Goal: Task Accomplishment & Management: Manage account settings

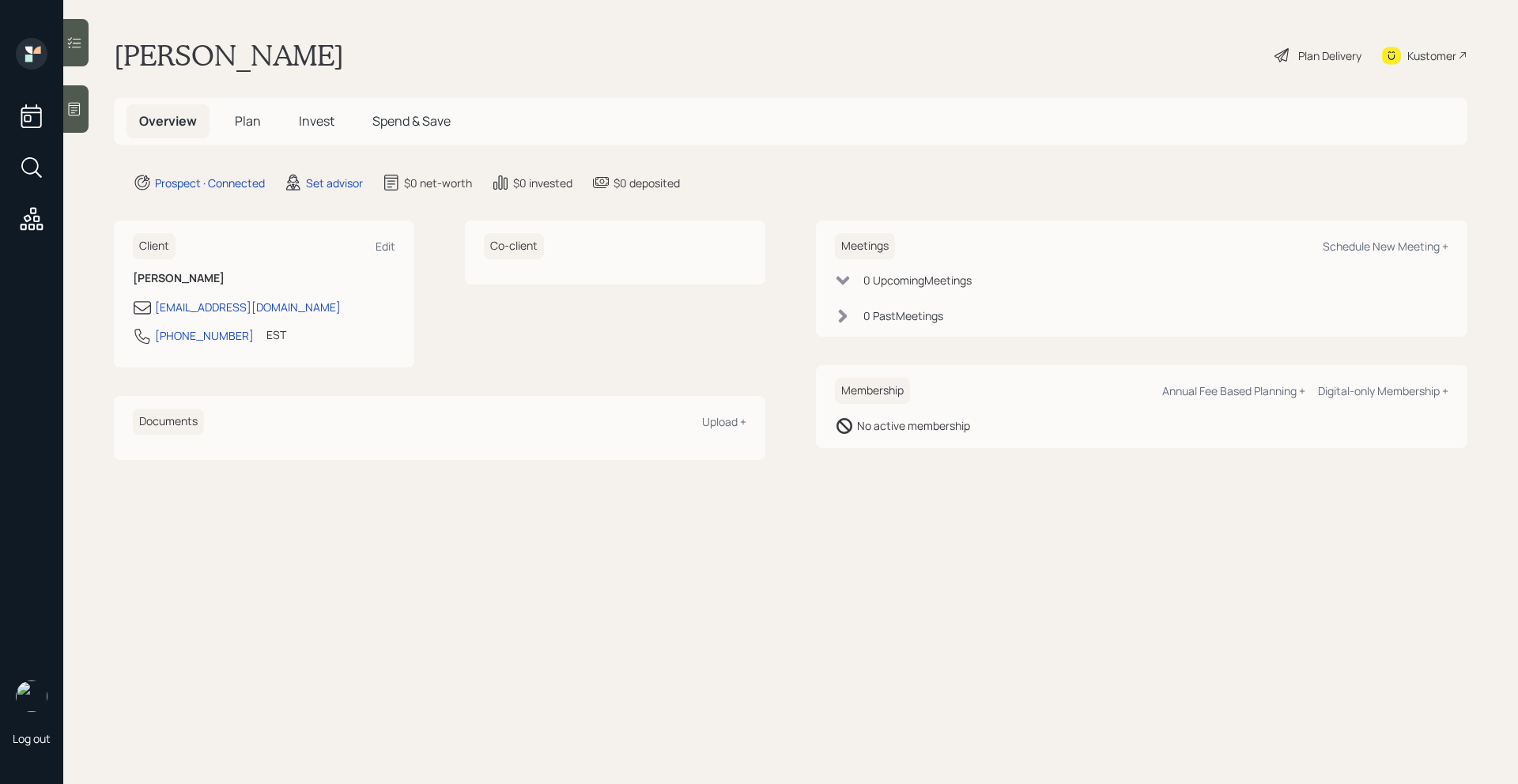
click at [83, 105] on div at bounding box center [76, 109] width 25 height 47
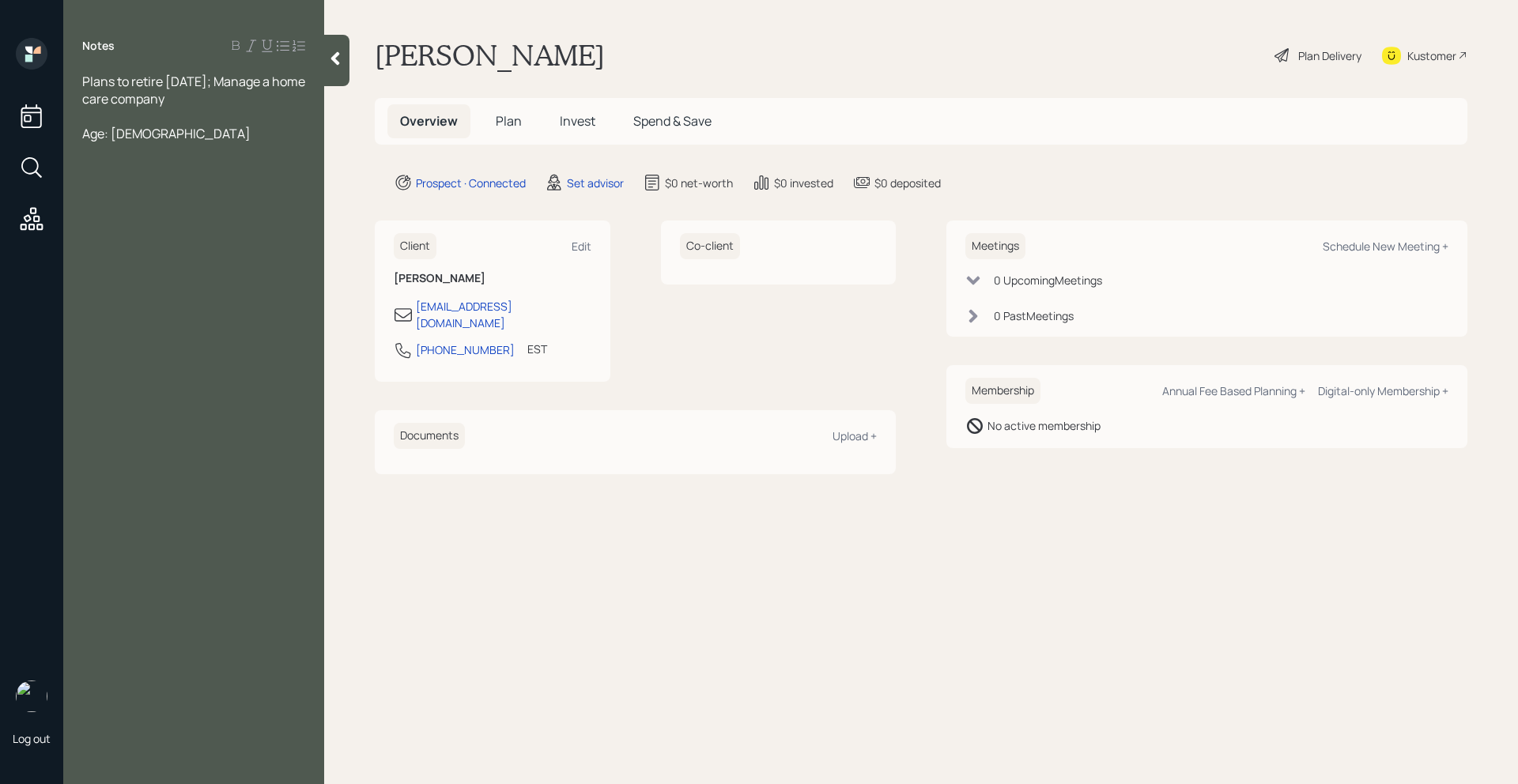
click at [243, 98] on div "Plans to retire [DATE]; Manage a home care company" at bounding box center [193, 89] width 223 height 34
click at [132, 154] on div at bounding box center [193, 151] width 223 height 18
click at [131, 146] on div at bounding box center [193, 151] width 223 height 18
click at [132, 144] on div at bounding box center [193, 151] width 223 height 18
click at [139, 126] on div "Age: [DEMOGRAPHIC_DATA]" at bounding box center [193, 133] width 223 height 18
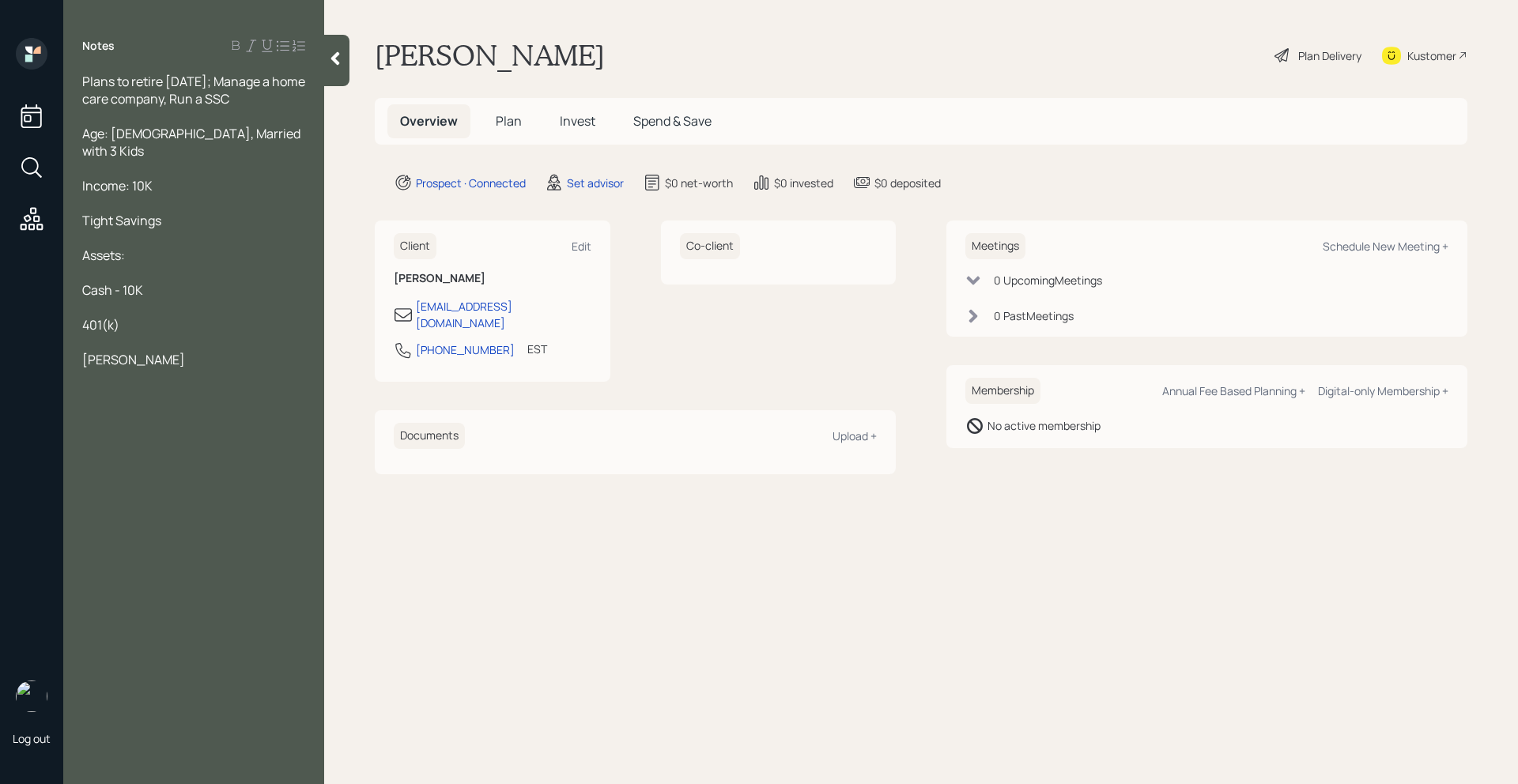
click at [148, 317] on div "401(k)" at bounding box center [193, 325] width 223 height 18
click at [166, 351] on div "[PERSON_NAME]" at bounding box center [193, 360] width 223 height 18
click at [284, 104] on div "Plans to retire [DATE]; Manage a home care company, Run a SSC" at bounding box center [193, 89] width 223 height 34
click at [243, 135] on div "Age: [DEMOGRAPHIC_DATA], Married with 3 Kids" at bounding box center [193, 141] width 223 height 34
click at [244, 351] on div "[PERSON_NAME] - 30K Each" at bounding box center [193, 360] width 223 height 18
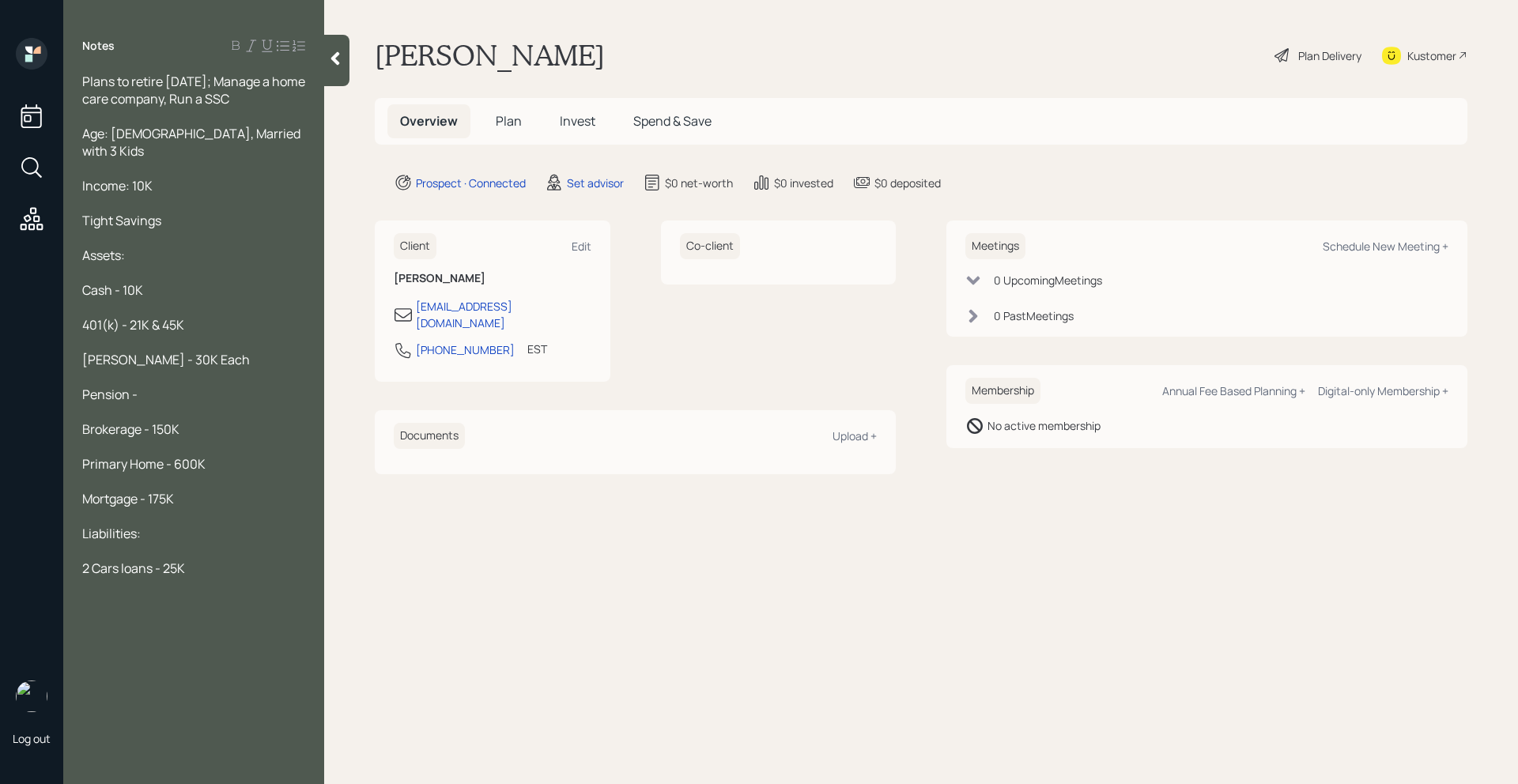
click at [278, 93] on div "Plans to retire [DATE]; Manage a home care company, Run a SSC" at bounding box center [193, 89] width 223 height 34
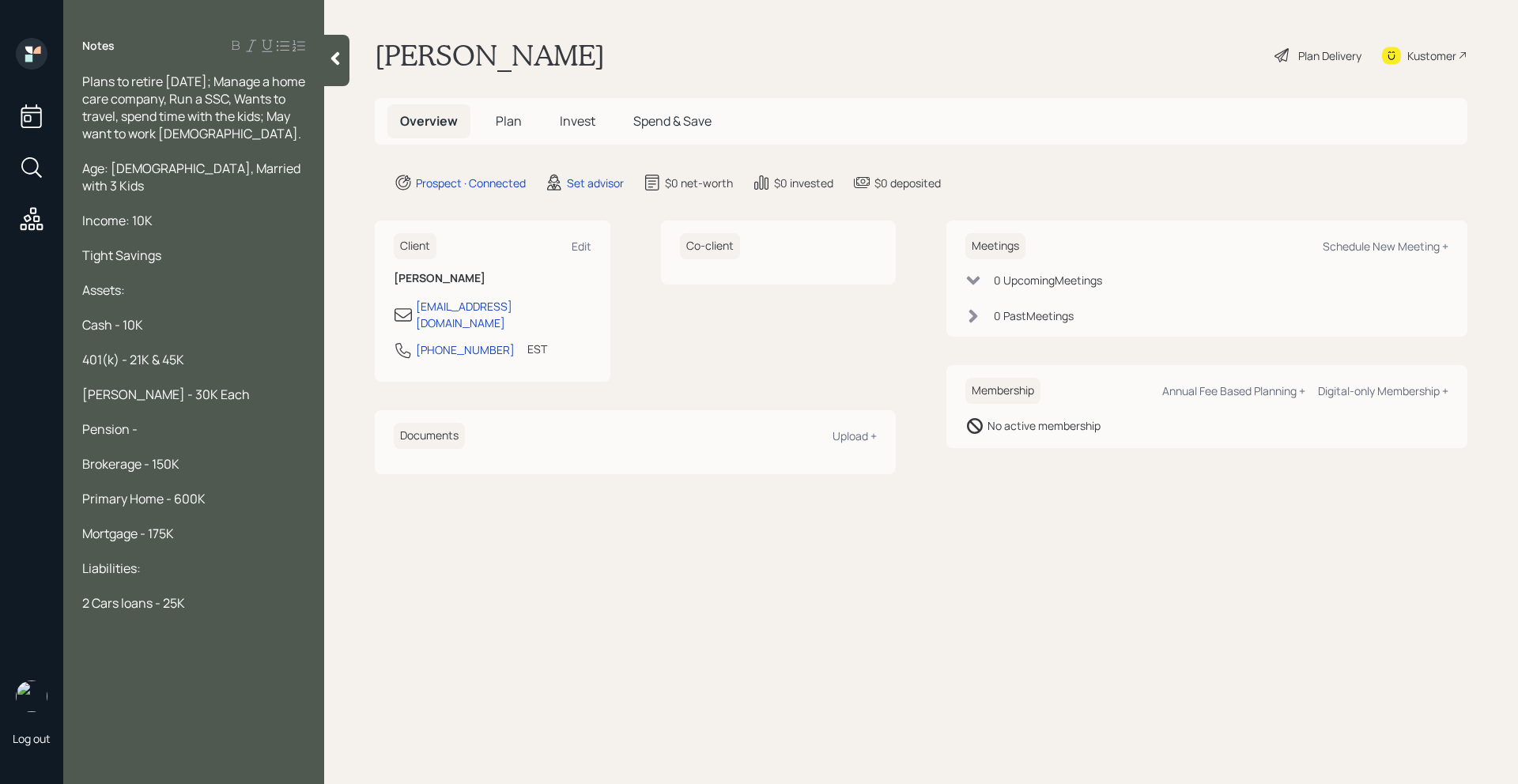
click at [203, 594] on div "2 Cars loans - 25K" at bounding box center [193, 603] width 223 height 18
click at [1397, 256] on div "Meetings Schedule New Meeting +" at bounding box center [1207, 246] width 483 height 26
click at [1397, 248] on div "Schedule New Meeting +" at bounding box center [1386, 246] width 126 height 15
select select "round-[PERSON_NAME]"
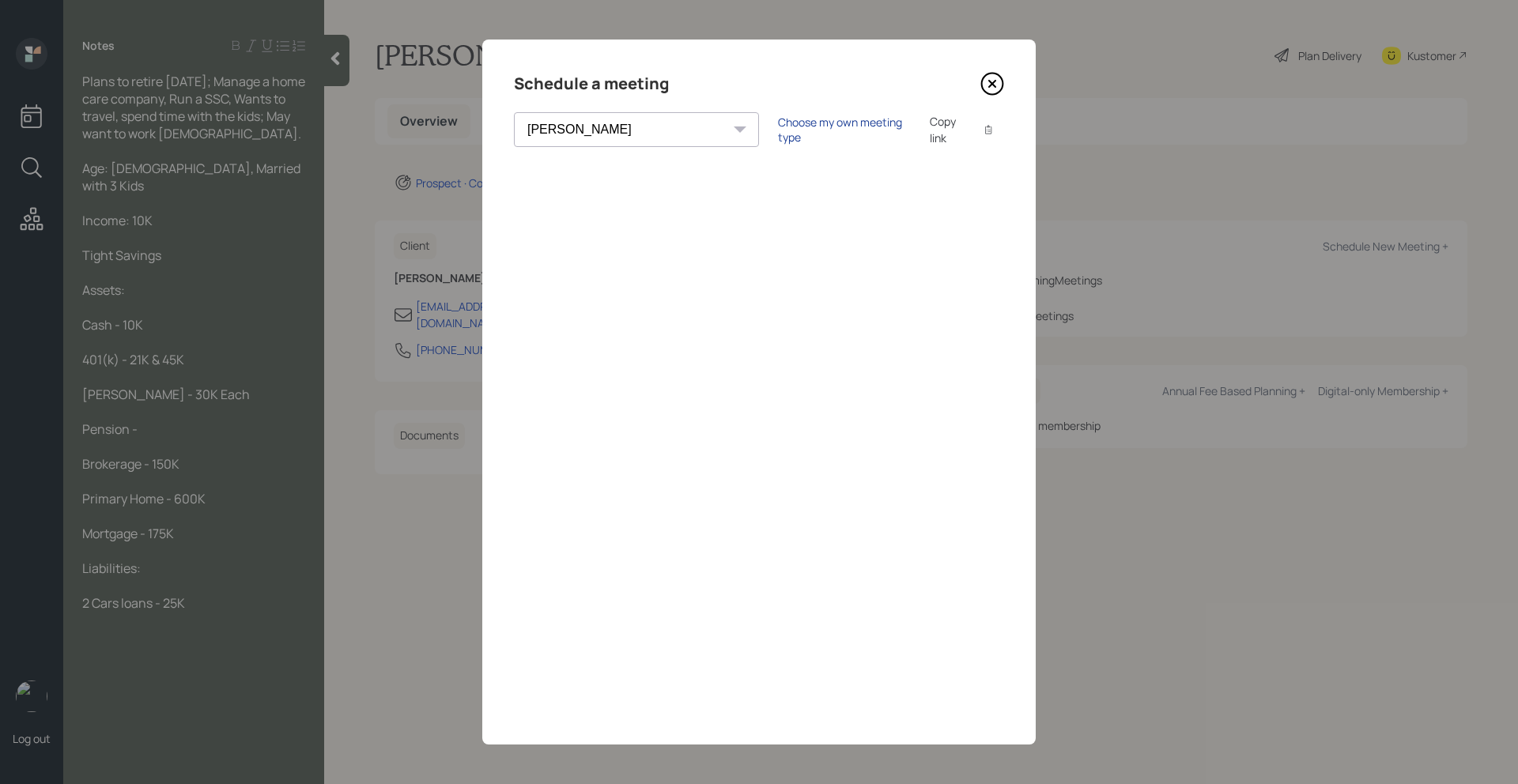
click at [779, 132] on div "Choose my own meeting type" at bounding box center [844, 129] width 132 height 30
click at [994, 75] on icon at bounding box center [992, 83] width 24 height 24
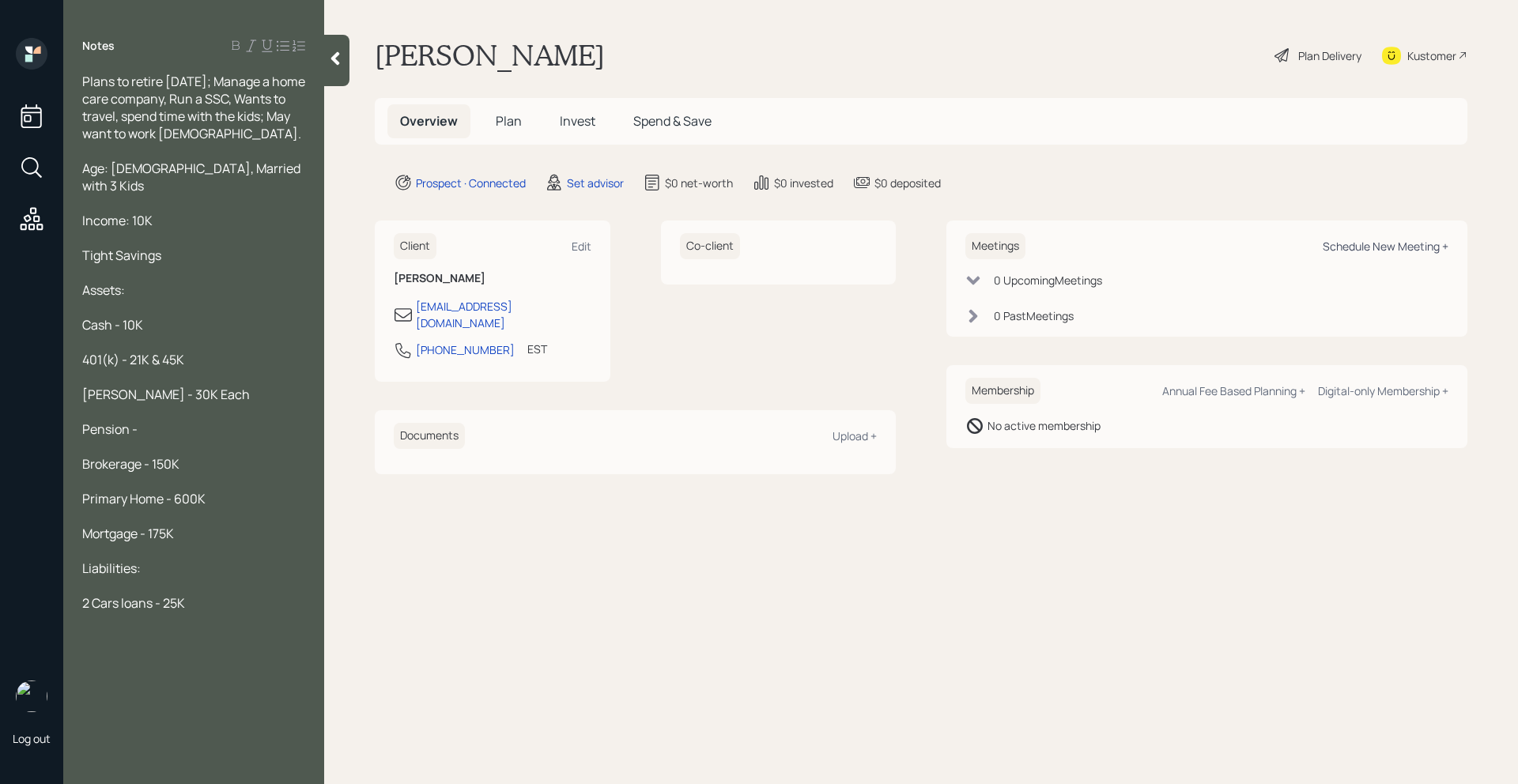
click at [1407, 249] on div "Schedule New Meeting +" at bounding box center [1386, 246] width 126 height 15
select select "round-[PERSON_NAME]"
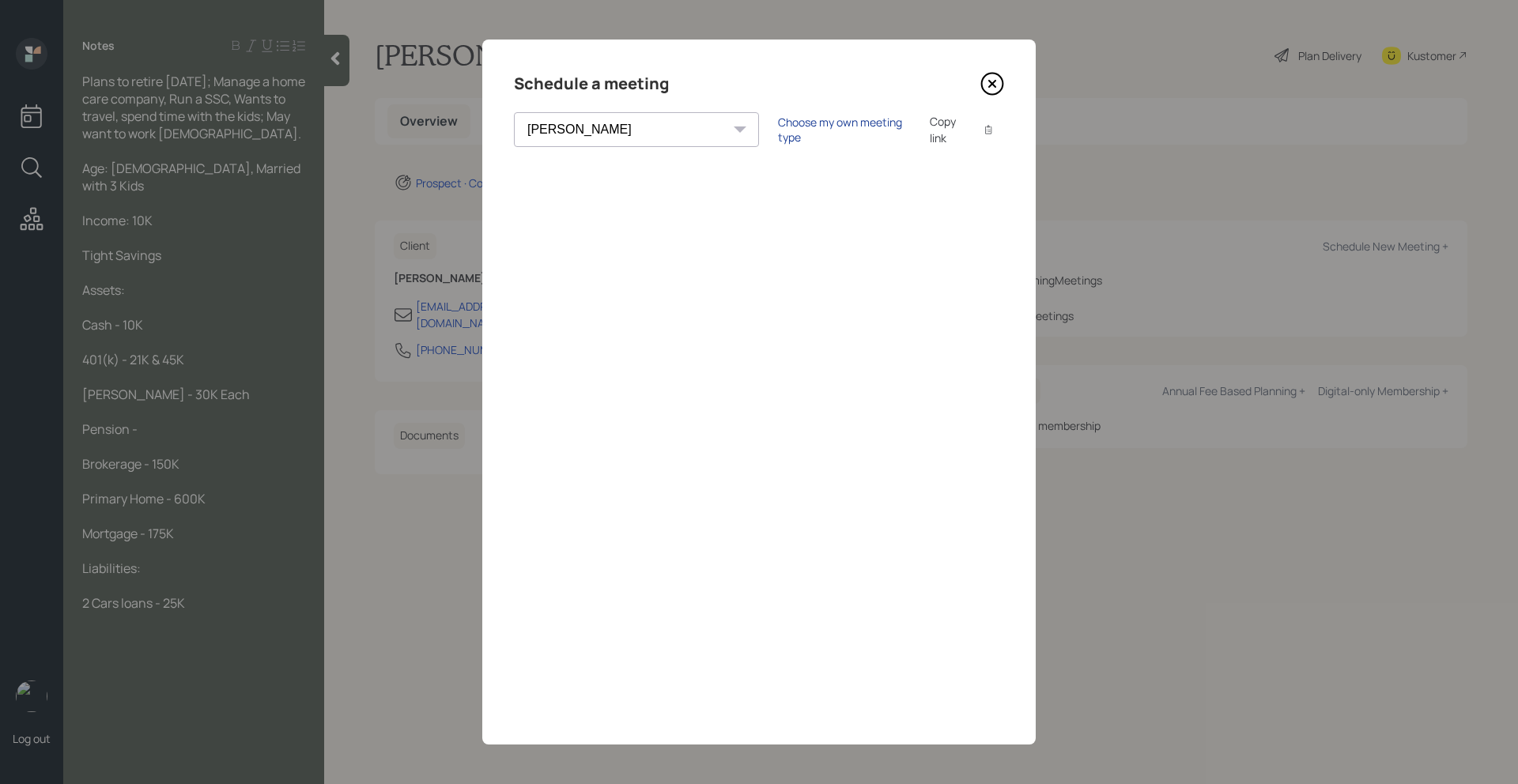
click at [779, 129] on div "Choose my own meeting type" at bounding box center [844, 129] width 132 height 30
click at [988, 81] on icon at bounding box center [992, 83] width 24 height 24
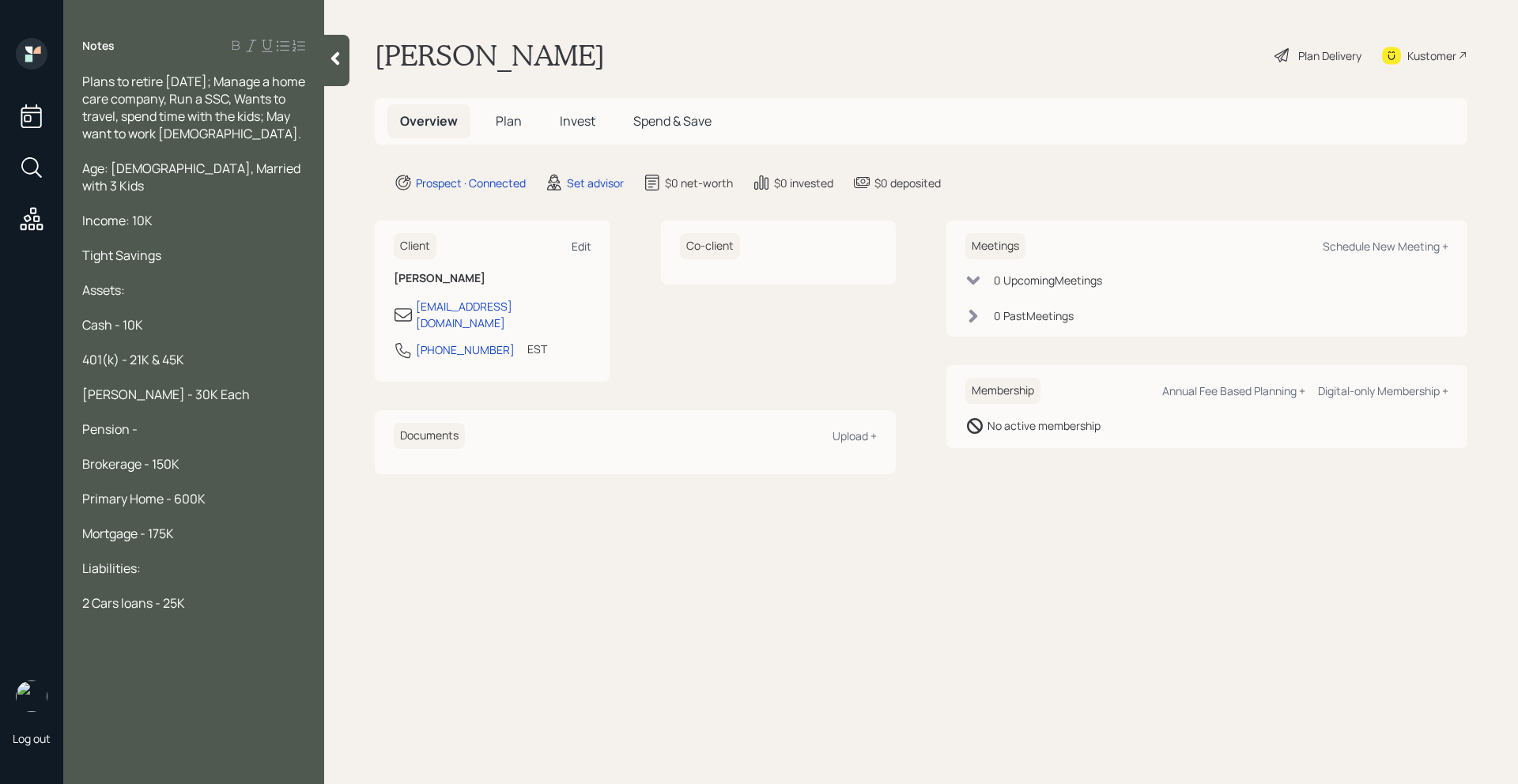
click at [583, 243] on div "Edit" at bounding box center [582, 246] width 20 height 15
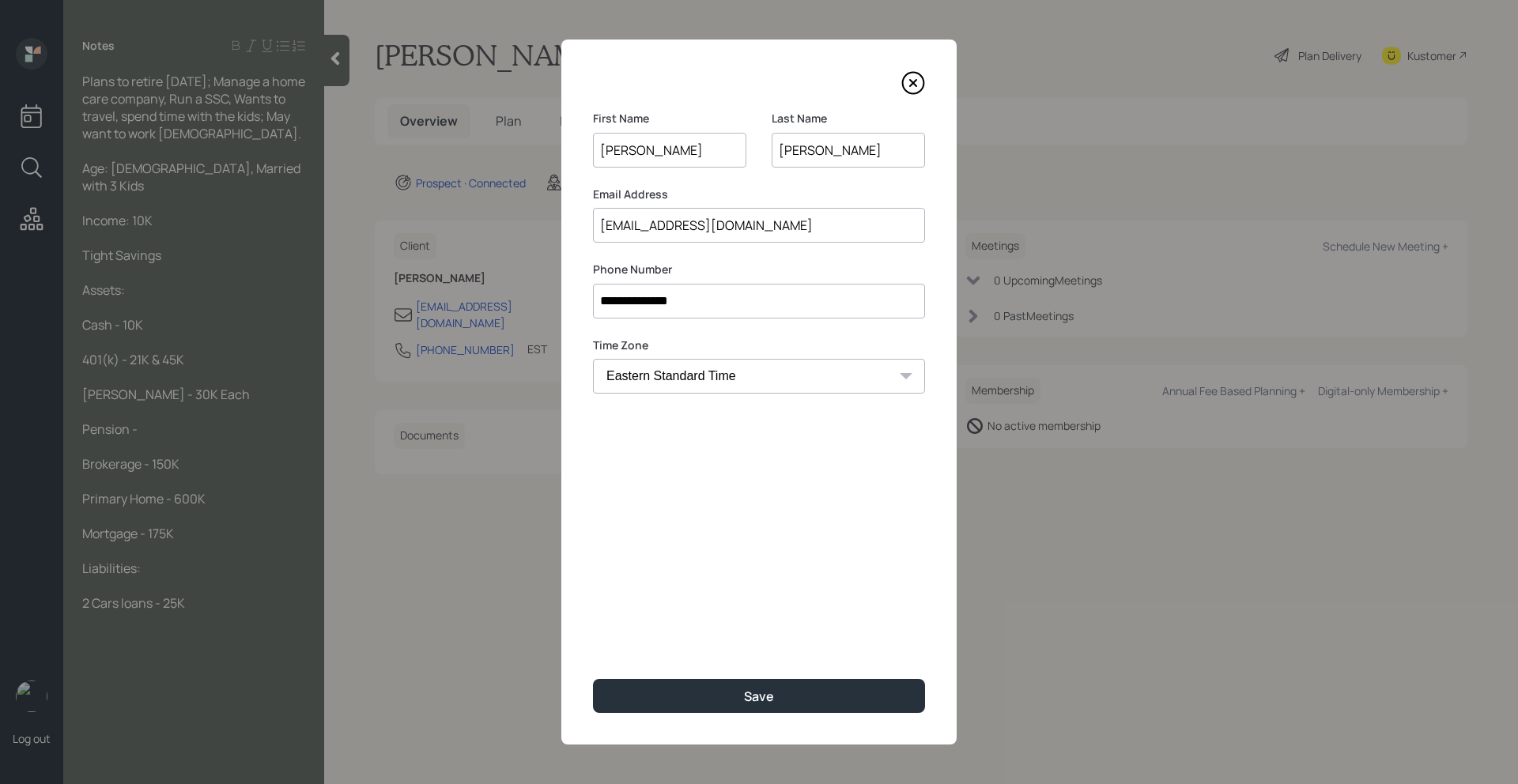
click at [715, 222] on input "[EMAIL_ADDRESS][DOMAIN_NAME]" at bounding box center [759, 224] width 332 height 34
type input "[EMAIL_ADDRESS][DOMAIN_NAME]"
click at [730, 523] on div "**********" at bounding box center [759, 391] width 395 height 705
click at [738, 688] on button "Save" at bounding box center [759, 696] width 332 height 34
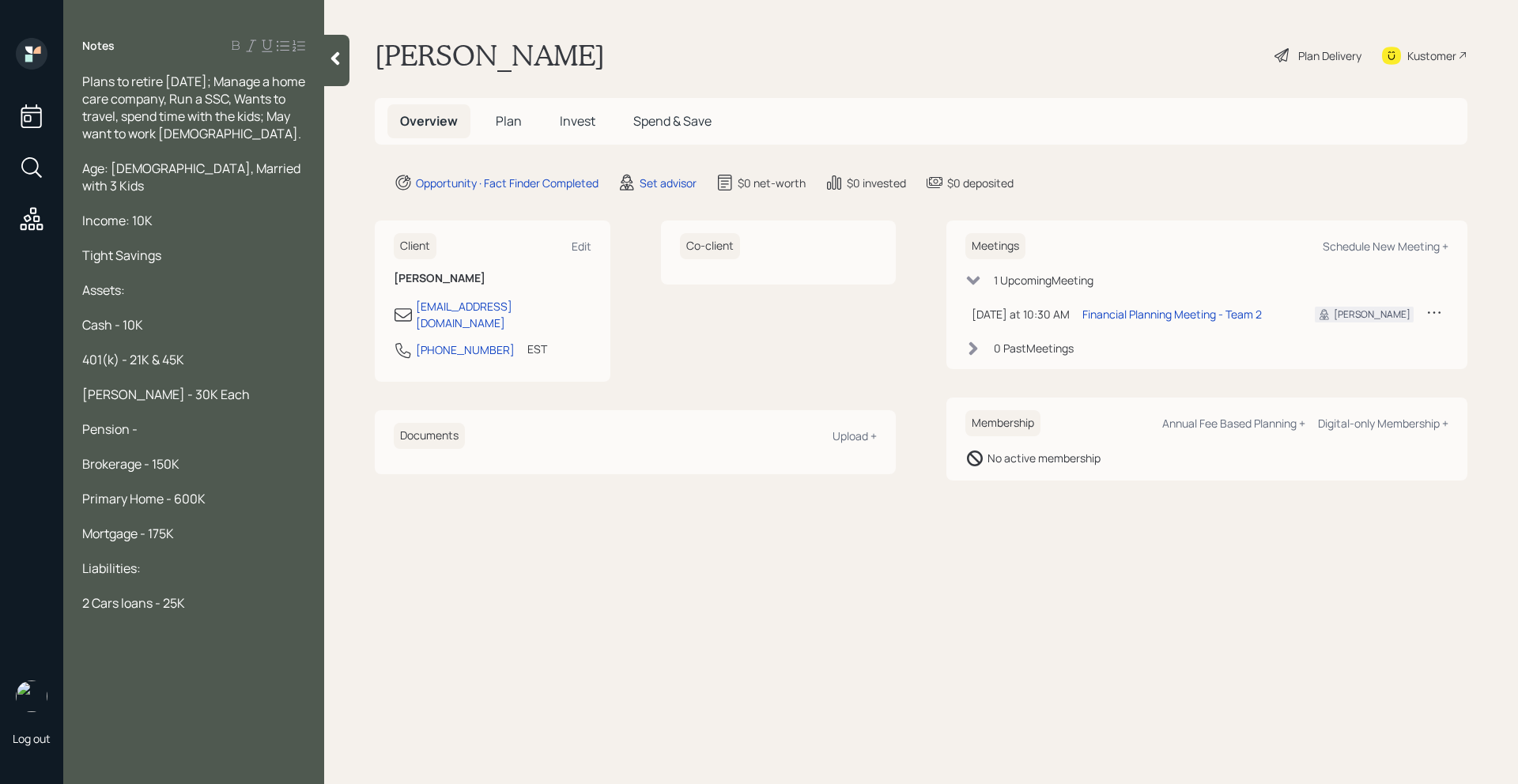
click at [264, 96] on span "Plans to retire [DATE]; Manage a home care company, Run a SSC, Wants to travel,…" at bounding box center [195, 107] width 226 height 70
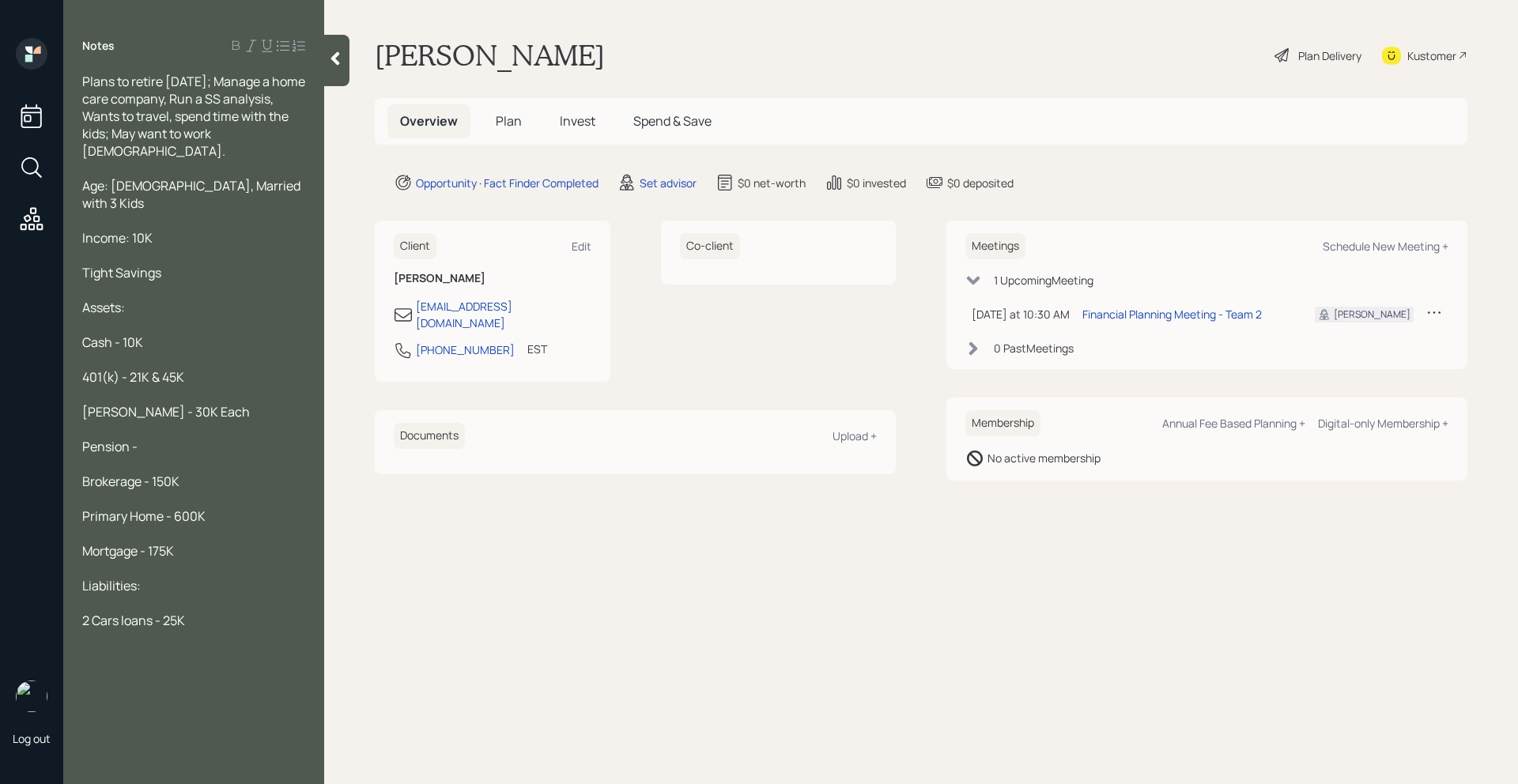
click at [216, 151] on div "Plans to retire [DATE]; Manage a home care company, Run a SS analysis, Wants to…" at bounding box center [193, 116] width 223 height 87
click at [287, 130] on div "Plans to retire [DATE]; Manage a home care company, Run a SS analysis, Wants to…" at bounding box center [193, 116] width 223 height 87
click at [202, 149] on div "Plans to retire [DATE]; Manage a home care company, Run a SS analysis, Wants to…" at bounding box center [193, 116] width 223 height 87
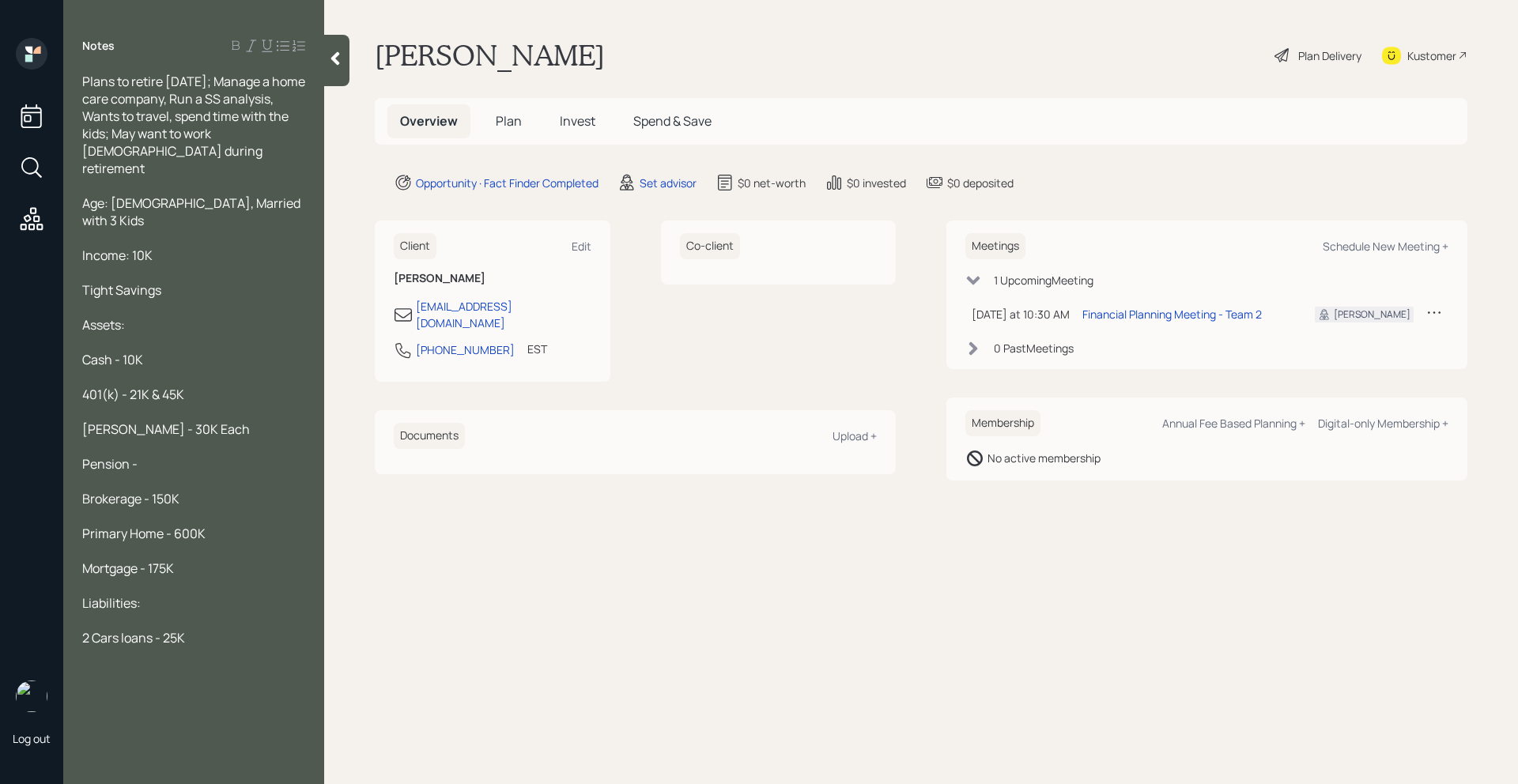
click at [170, 247] on div "Income: 10K" at bounding box center [193, 256] width 223 height 18
click at [253, 194] on div "Age: [DEMOGRAPHIC_DATA], Married with 3 Kids" at bounding box center [193, 211] width 223 height 34
click at [208, 99] on span "Plans to retire [DATE]; Manage a home care company, Run a SS analysis, Wants to…" at bounding box center [195, 124] width 226 height 104
click at [200, 438] on div at bounding box center [193, 447] width 223 height 18
click at [196, 456] on div "Pension -" at bounding box center [193, 465] width 223 height 18
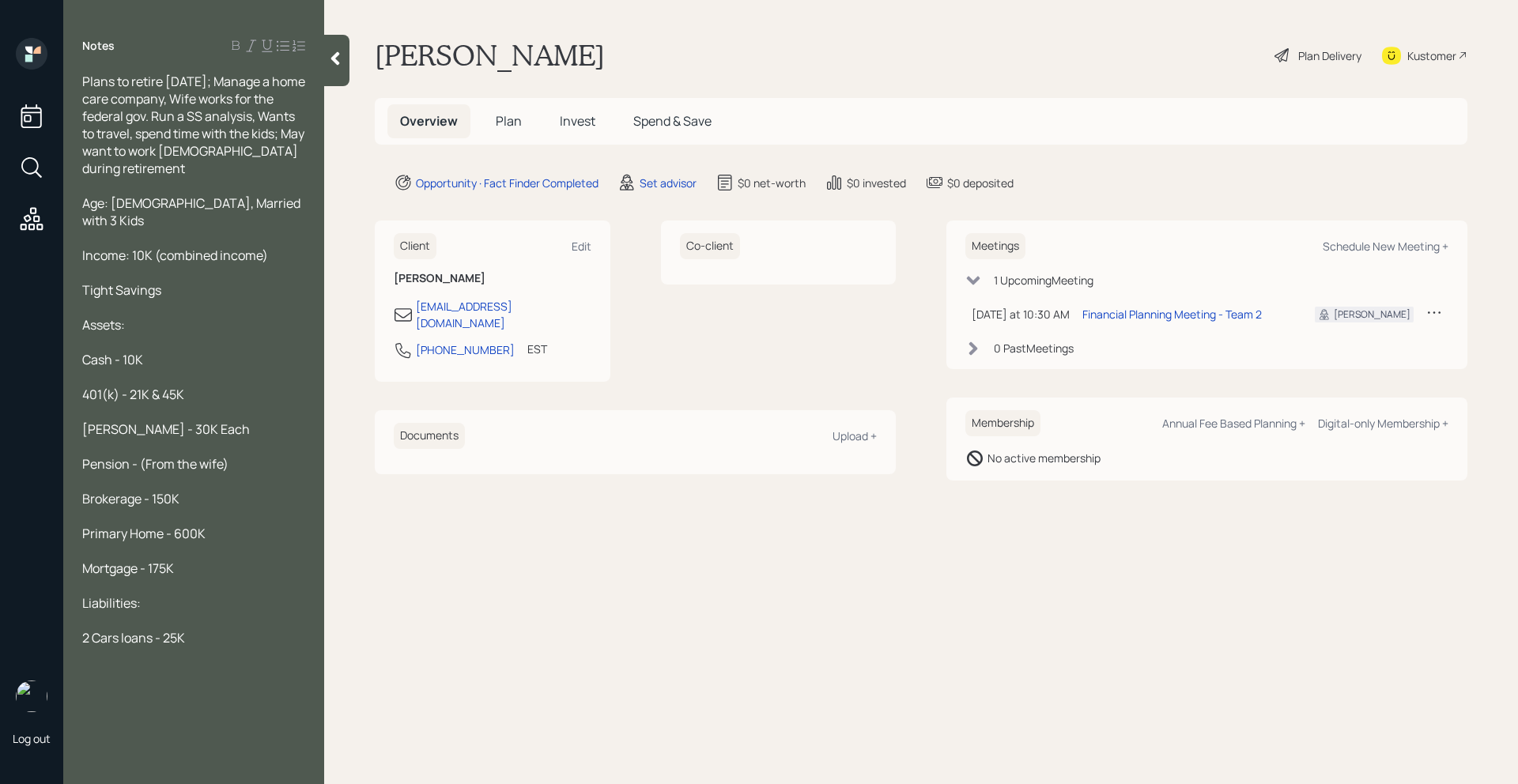
click at [333, 64] on icon at bounding box center [335, 59] width 16 height 16
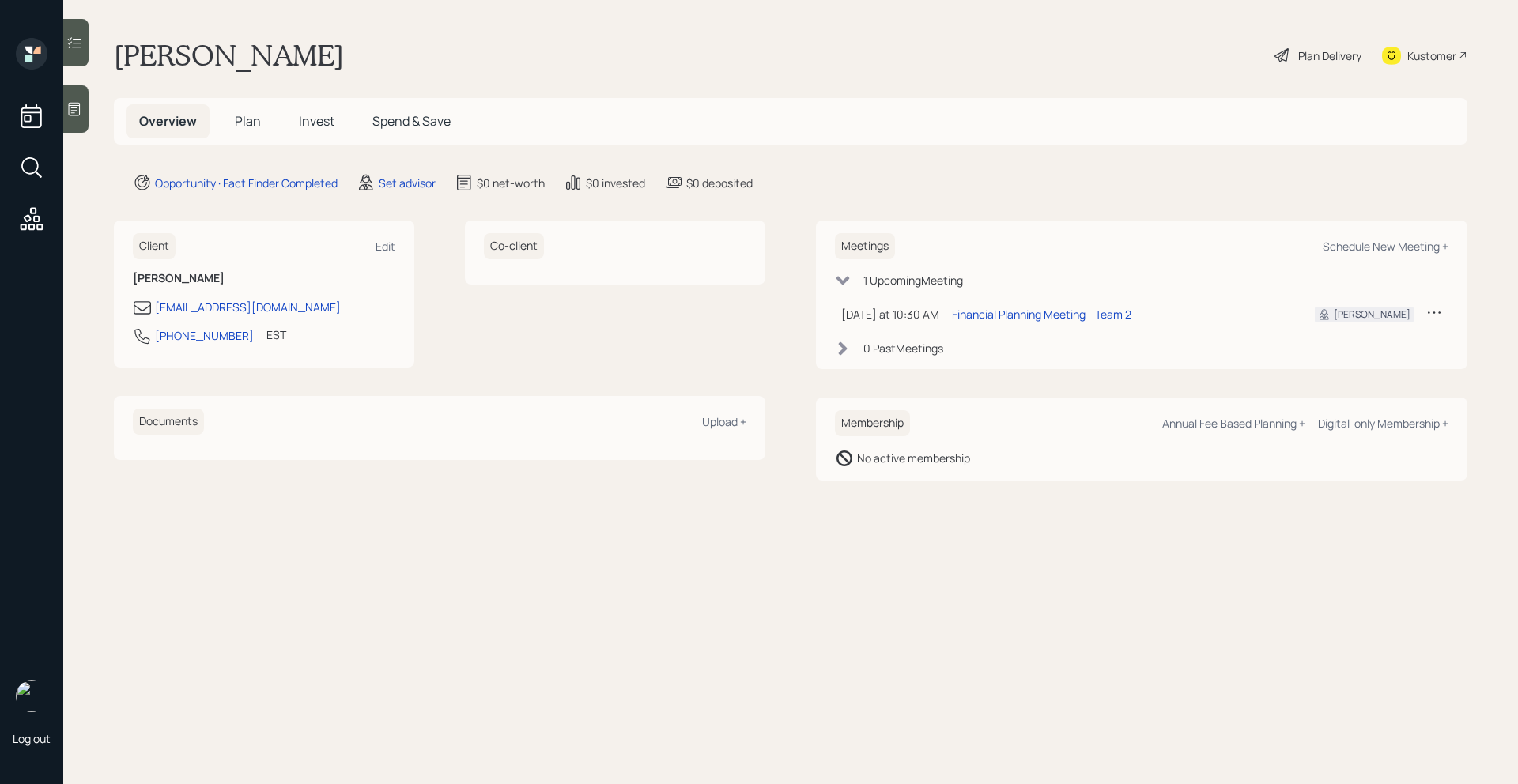
click at [76, 105] on icon at bounding box center [75, 109] width 16 height 16
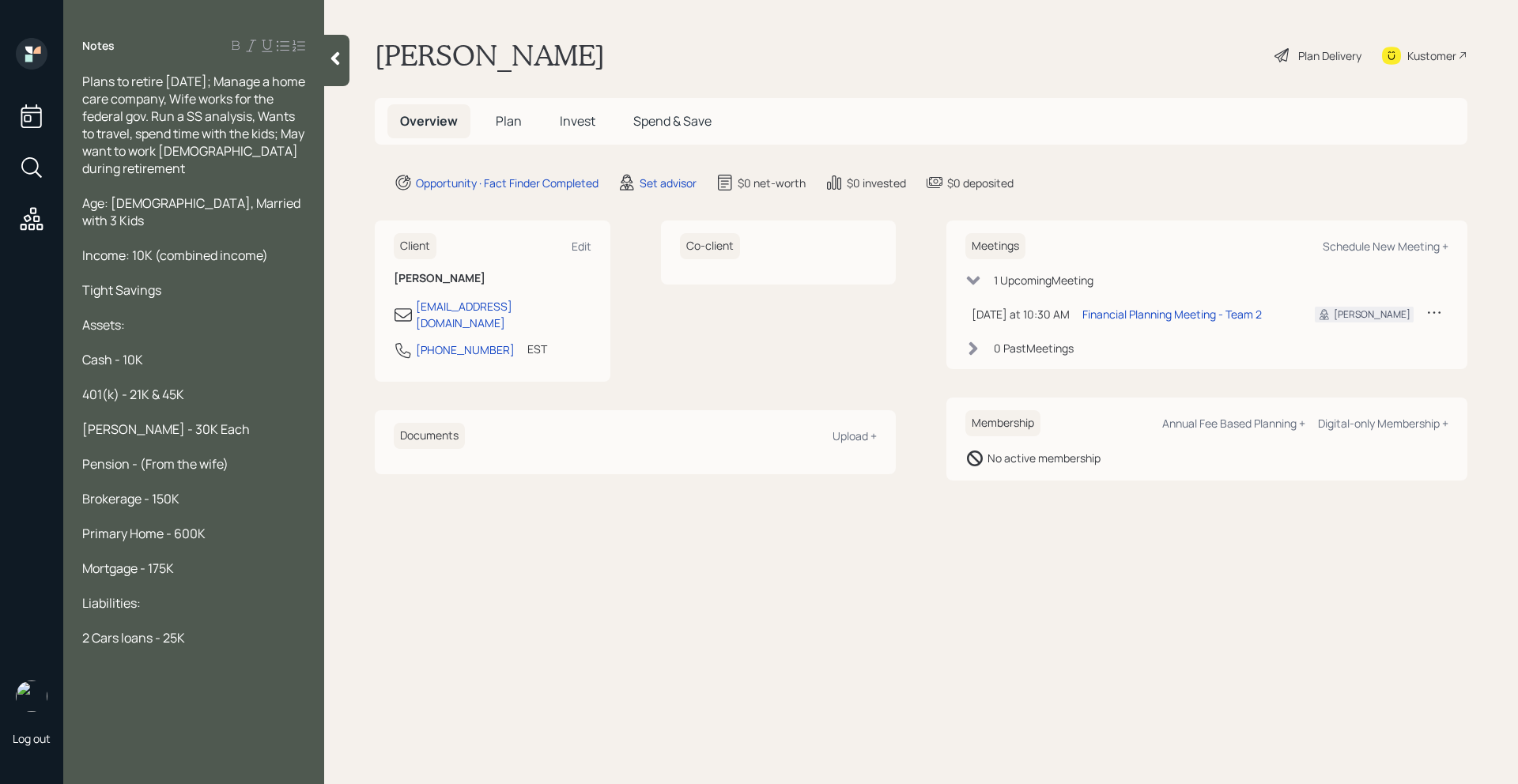
click at [165, 281] on div "Tight Savings" at bounding box center [193, 290] width 223 height 18
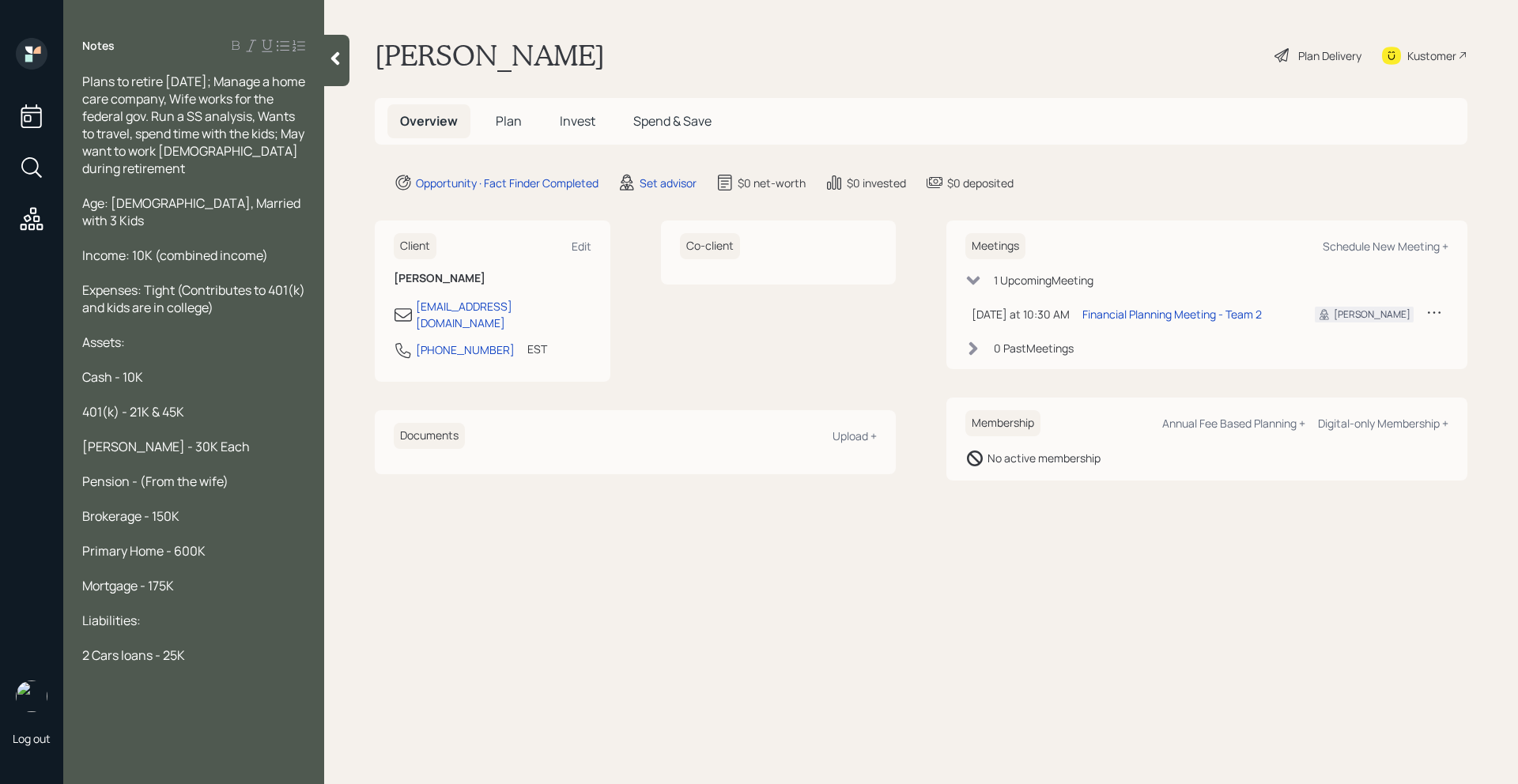
click at [329, 62] on icon at bounding box center [335, 59] width 16 height 16
